Goal: Transaction & Acquisition: Book appointment/travel/reservation

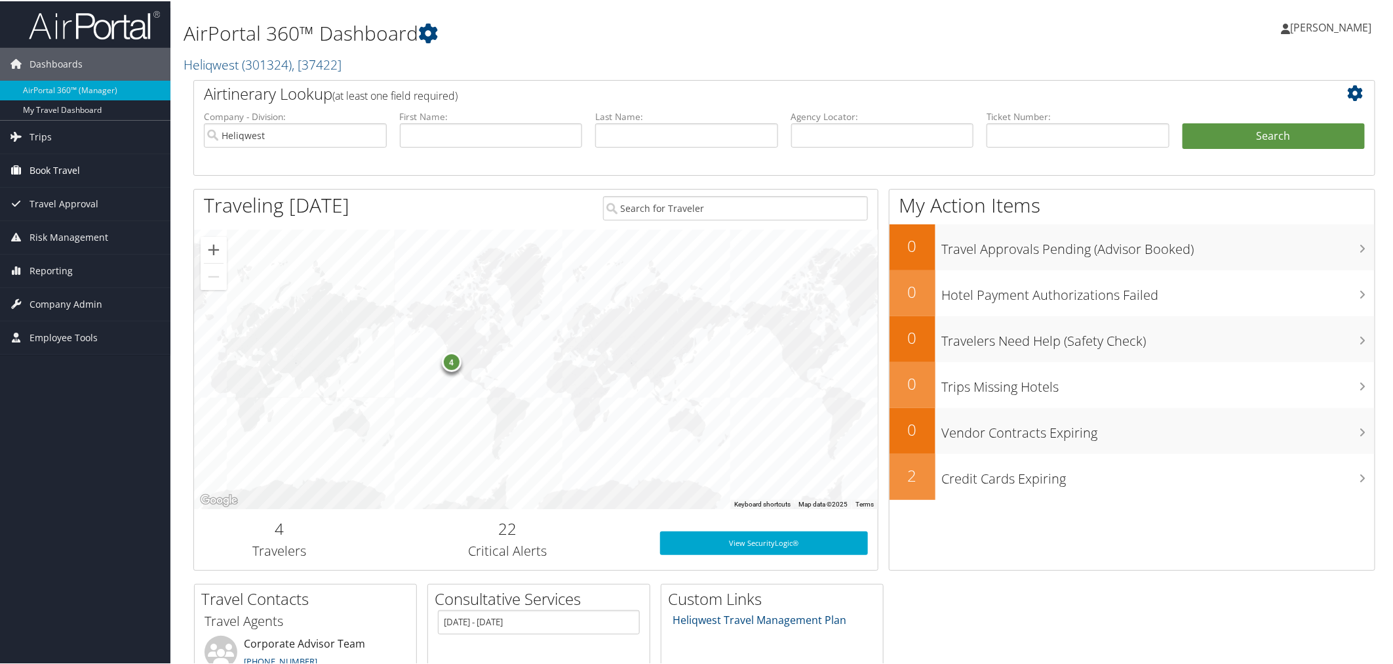
click at [66, 173] on span "Book Travel" at bounding box center [55, 169] width 50 height 33
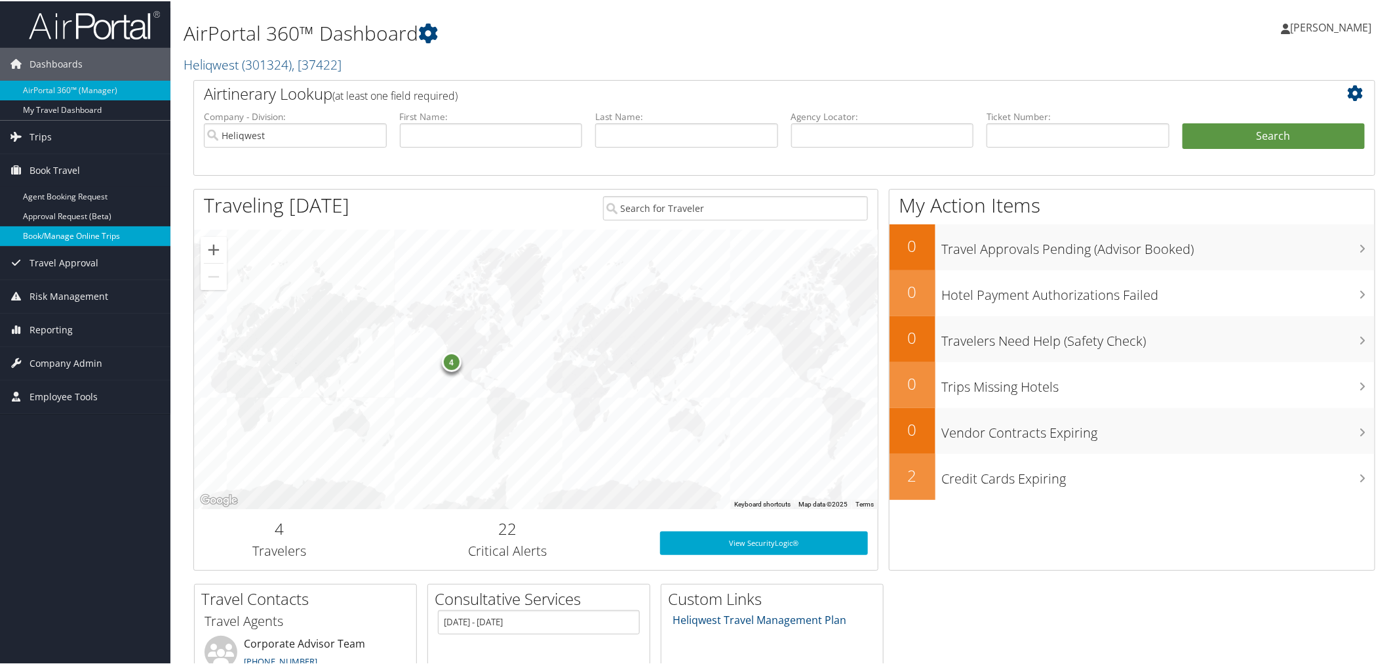
click at [72, 237] on link "Book/Manage Online Trips" at bounding box center [85, 235] width 170 height 20
